Goal: Check status: Check status

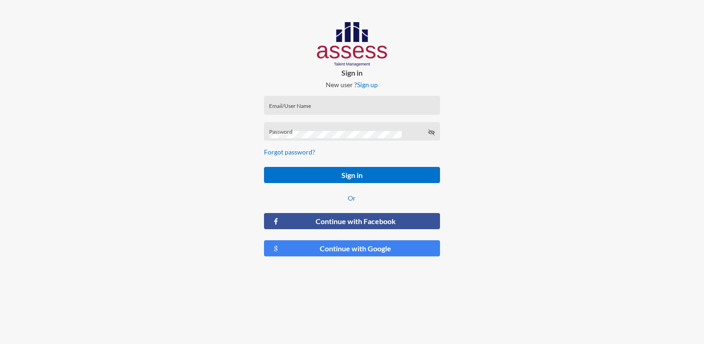
click at [310, 108] on input "Email/User Name" at bounding box center [352, 108] width 166 height 7
click at [308, 105] on input "Email/User Name" at bounding box center [352, 108] width 166 height 7
click at [275, 130] on div "Password" at bounding box center [352, 134] width 166 height 14
click at [290, 106] on input "Email/User Name" at bounding box center [352, 108] width 166 height 7
click at [288, 109] on input "Email/User Name" at bounding box center [352, 108] width 166 height 7
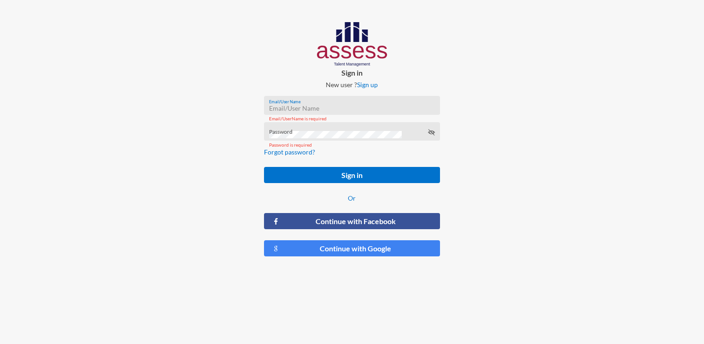
paste input "[PERSON_NAME]-Abouzekry_HAC-OD"
type input "[PERSON_NAME]-Abouzekry_HAC-OD"
click at [291, 129] on div "Password" at bounding box center [352, 134] width 166 height 14
click at [426, 130] on div "Password" at bounding box center [352, 134] width 166 height 14
click at [434, 133] on icon at bounding box center [431, 132] width 7 height 7
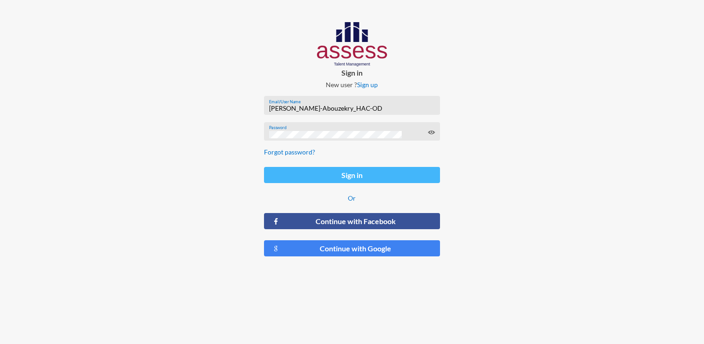
click at [313, 177] on button "Sign in" at bounding box center [352, 175] width 176 height 16
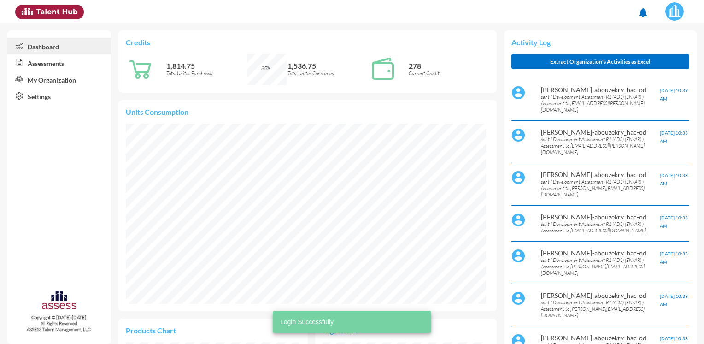
scroll to position [83, 166]
click at [47, 67] on link "Assessments" at bounding box center [59, 62] width 104 height 17
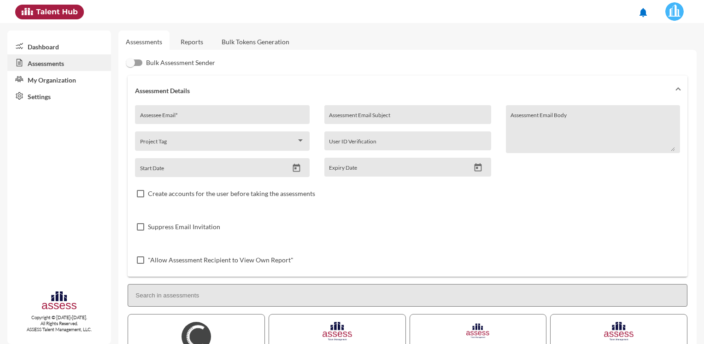
click at [197, 37] on link "Reports" at bounding box center [191, 41] width 37 height 23
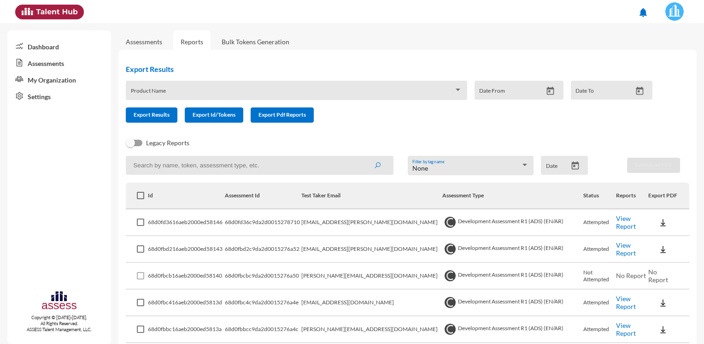
click at [243, 161] on input at bounding box center [260, 165] width 268 height 19
paste input "[PERSON_NAME][EMAIL_ADDRESS][DOMAIN_NAME]"
type input "[PERSON_NAME][EMAIL_ADDRESS][DOMAIN_NAME]"
click at [363, 157] on button "submit" at bounding box center [378, 165] width 30 height 17
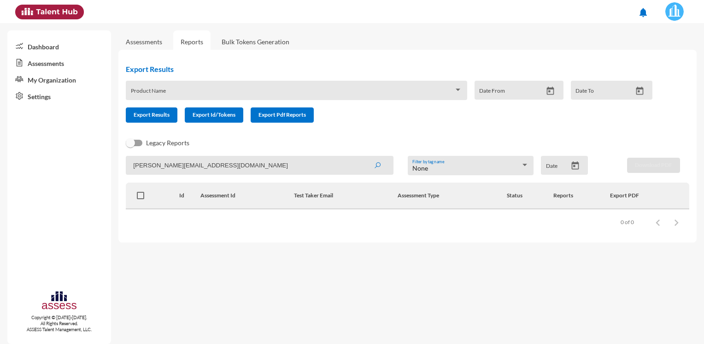
click at [149, 44] on link "Assessments" at bounding box center [144, 42] width 36 height 8
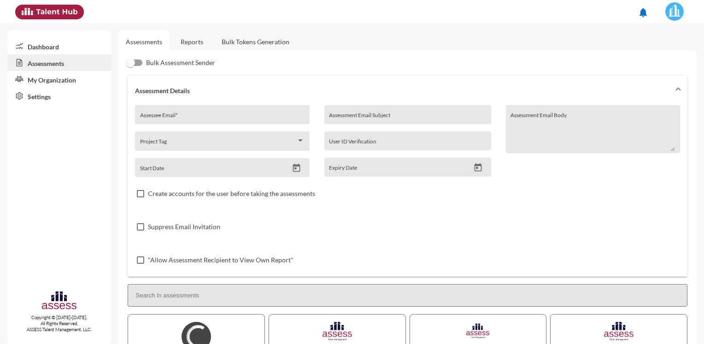
click at [200, 41] on link "Reports" at bounding box center [191, 41] width 37 height 23
